Goal: Transaction & Acquisition: Subscribe to service/newsletter

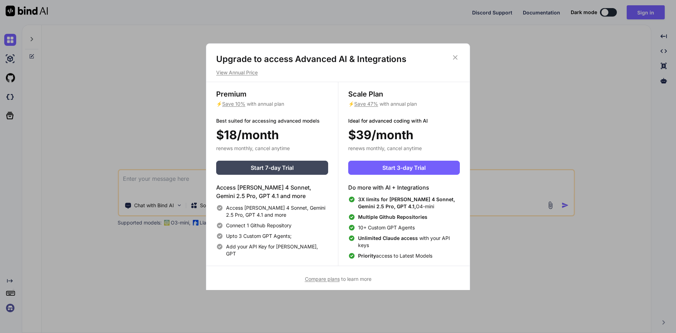
click at [455, 57] on icon at bounding box center [455, 58] width 8 height 8
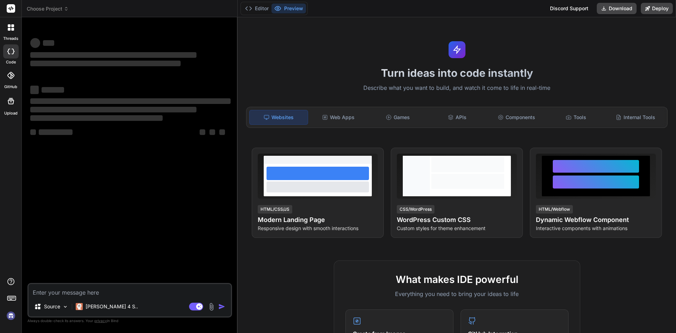
type textarea "x"
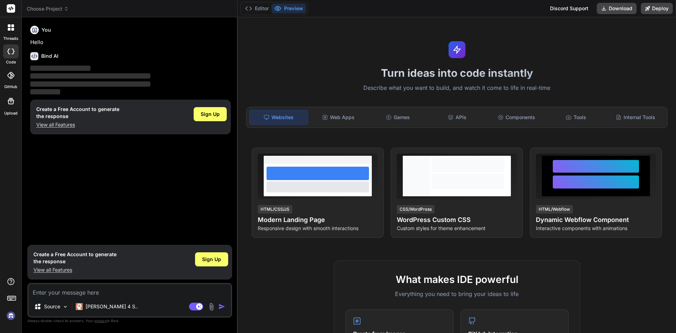
click at [9, 315] on img at bounding box center [11, 316] width 12 height 12
click at [342, 120] on div "Web Apps" at bounding box center [339, 117] width 58 height 15
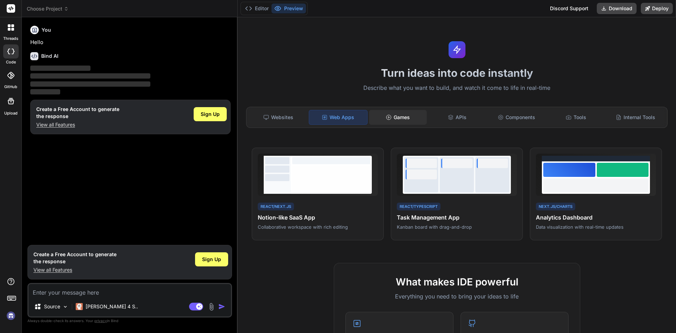
click at [411, 121] on div "Games" at bounding box center [398, 117] width 58 height 15
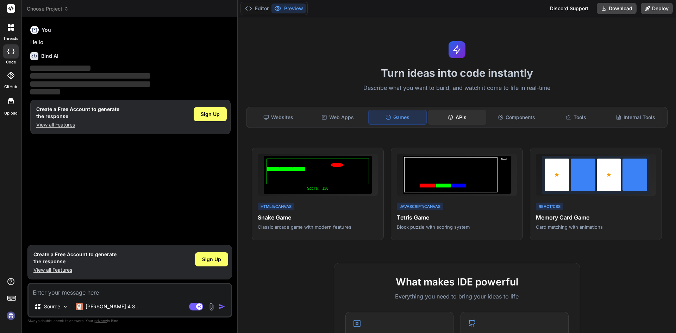
click at [459, 114] on div "APIs" at bounding box center [457, 117] width 58 height 15
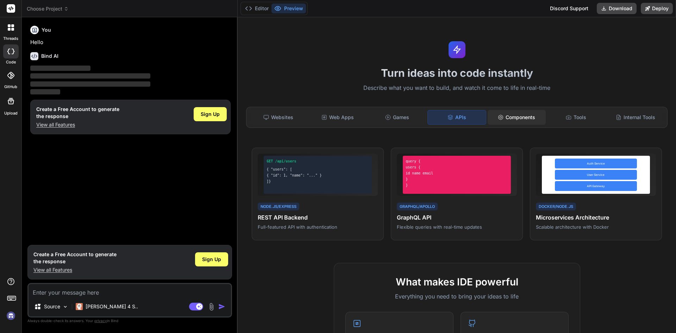
click at [516, 123] on div "Components" at bounding box center [517, 117] width 58 height 15
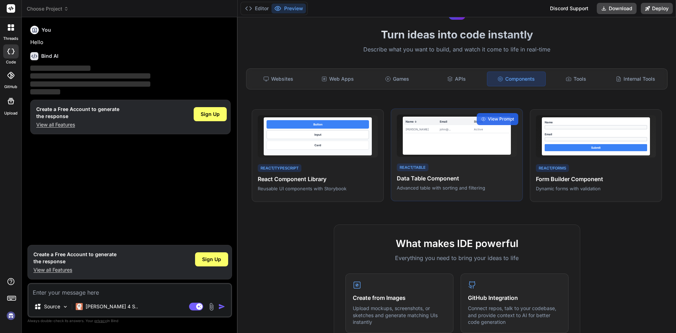
scroll to position [35, 0]
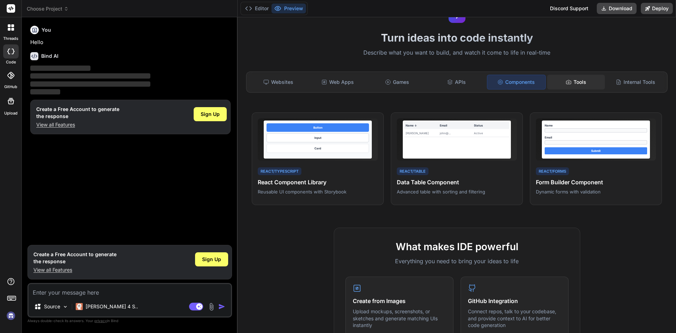
click at [571, 83] on div "Tools" at bounding box center [576, 82] width 58 height 15
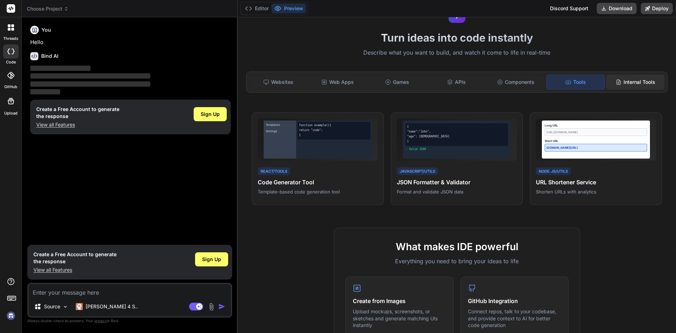
click at [625, 79] on div "Internal Tools" at bounding box center [635, 82] width 58 height 15
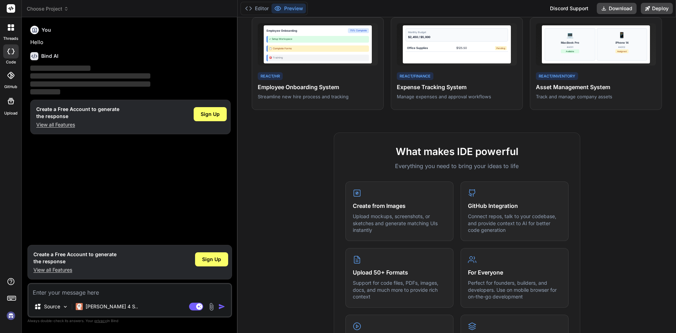
scroll to position [25, 0]
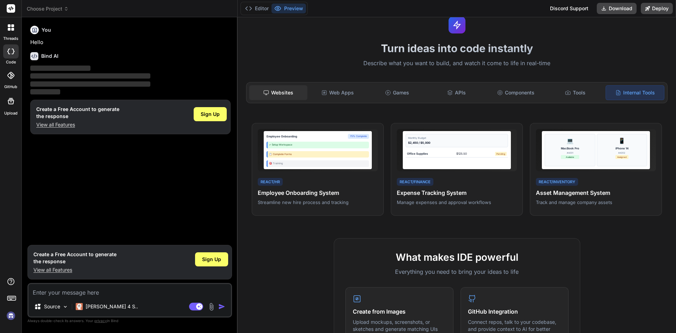
click at [278, 93] on div "Websites" at bounding box center [278, 92] width 58 height 15
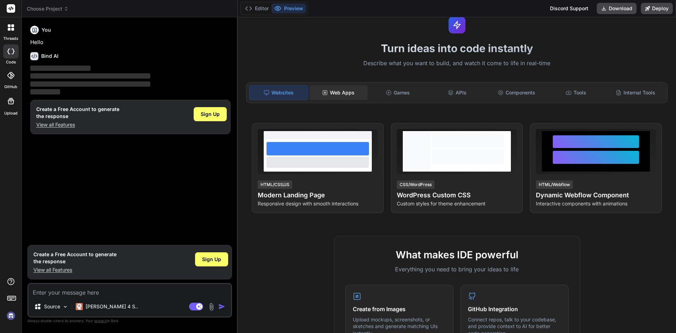
click at [341, 91] on div "Web Apps" at bounding box center [339, 92] width 58 height 15
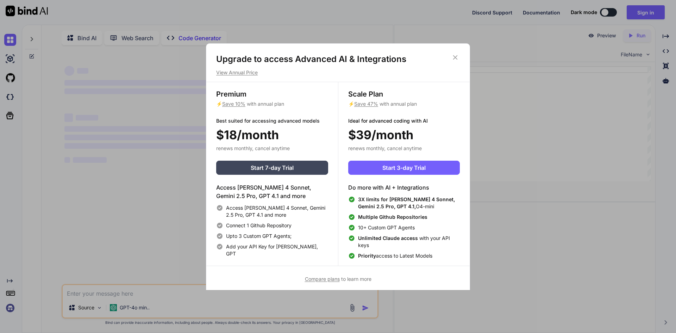
type textarea "x"
click at [261, 166] on span "Start 7-day Trial" at bounding box center [272, 167] width 43 height 8
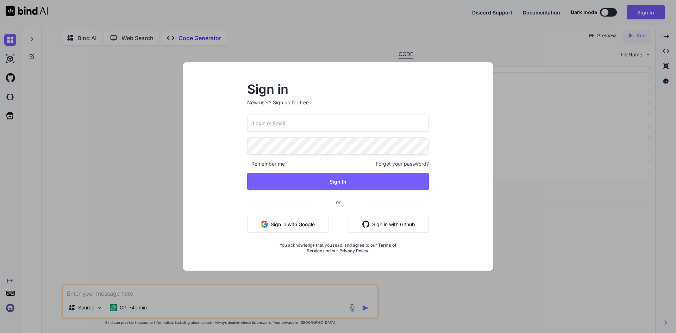
click at [542, 108] on div "Sign in New user? Sign up for free Remember me Forgot your password? Sign In or…" at bounding box center [338, 166] width 676 height 333
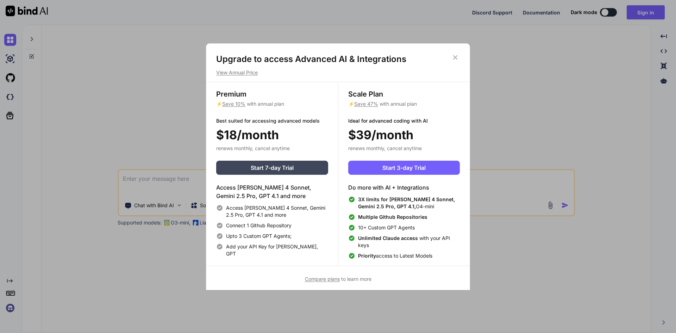
click at [241, 70] on p "View Annual Price" at bounding box center [338, 72] width 244 height 7
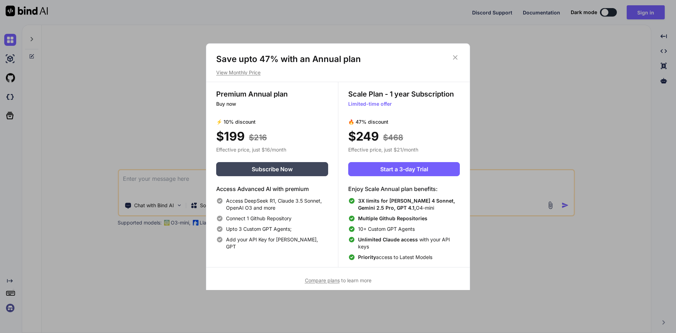
click at [242, 71] on p "View Monthly Price" at bounding box center [338, 72] width 244 height 7
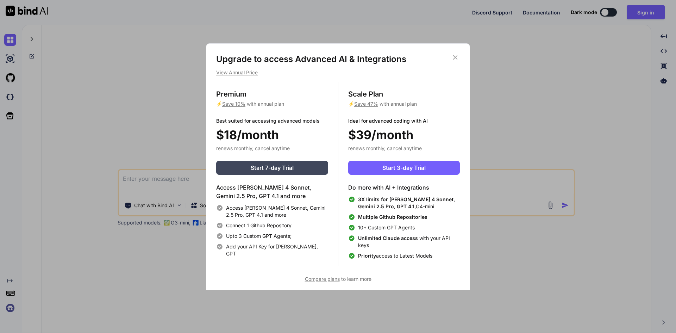
click at [247, 73] on p "View Annual Price" at bounding box center [338, 72] width 244 height 7
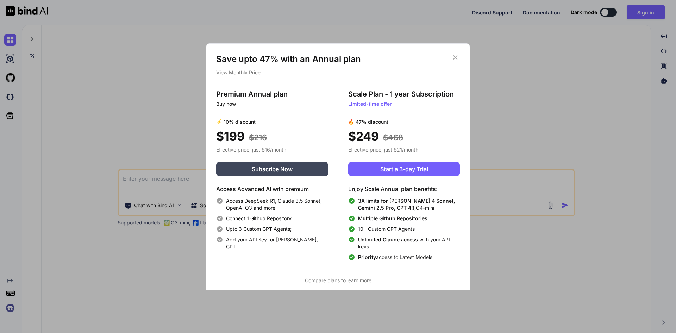
click at [243, 72] on p "View Monthly Price" at bounding box center [338, 72] width 244 height 7
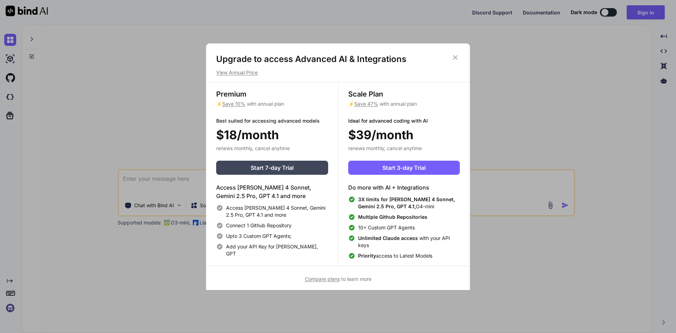
click at [325, 280] on span "Compare plans" at bounding box center [322, 279] width 35 height 6
click at [455, 57] on icon at bounding box center [455, 58] width 8 height 8
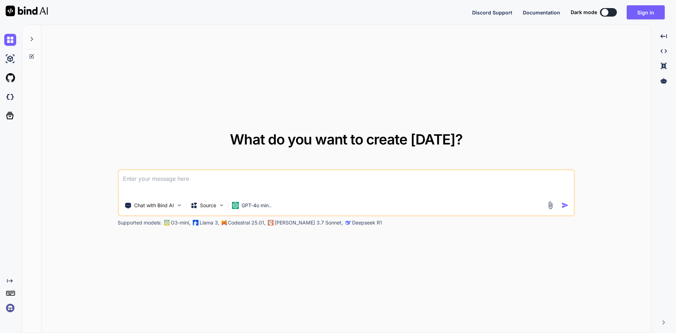
click at [612, 141] on div "What do you want to create today? Chat with Bind AI Source GPT-4o min.. Support…" at bounding box center [347, 179] width 610 height 308
click at [664, 80] on icon at bounding box center [664, 80] width 6 height 5
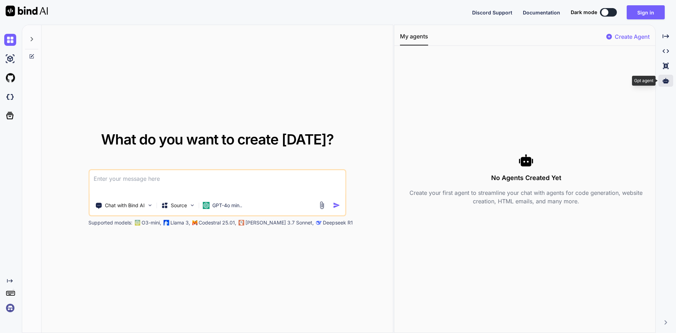
click at [664, 81] on icon at bounding box center [666, 80] width 6 height 5
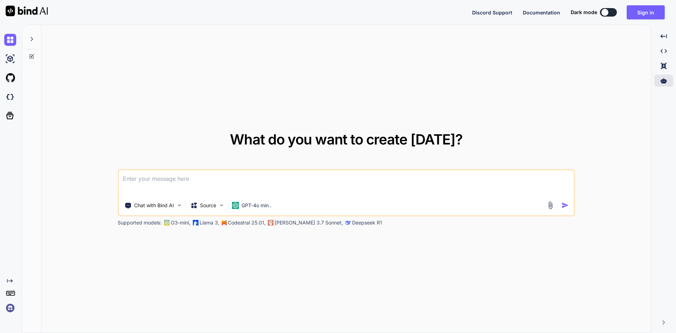
drag, startPoint x: 616, startPoint y: 91, endPoint x: 609, endPoint y: 88, distance: 7.9
click at [616, 91] on div "What do you want to create today? Chat with Bind AI Source GPT-4o min.. Support…" at bounding box center [347, 179] width 610 height 308
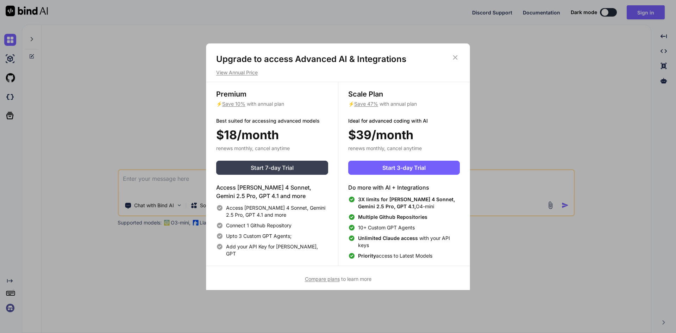
click at [270, 168] on span "Start 7-day Trial" at bounding box center [272, 167] width 43 height 8
click at [245, 72] on p "View Annual Price" at bounding box center [338, 72] width 244 height 7
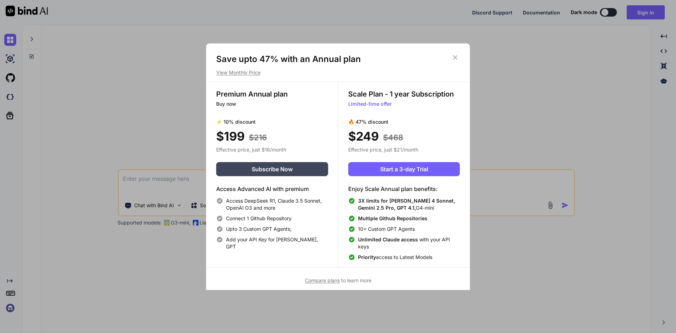
click at [456, 56] on icon at bounding box center [455, 58] width 8 height 8
